Goal: Task Accomplishment & Management: Use online tool/utility

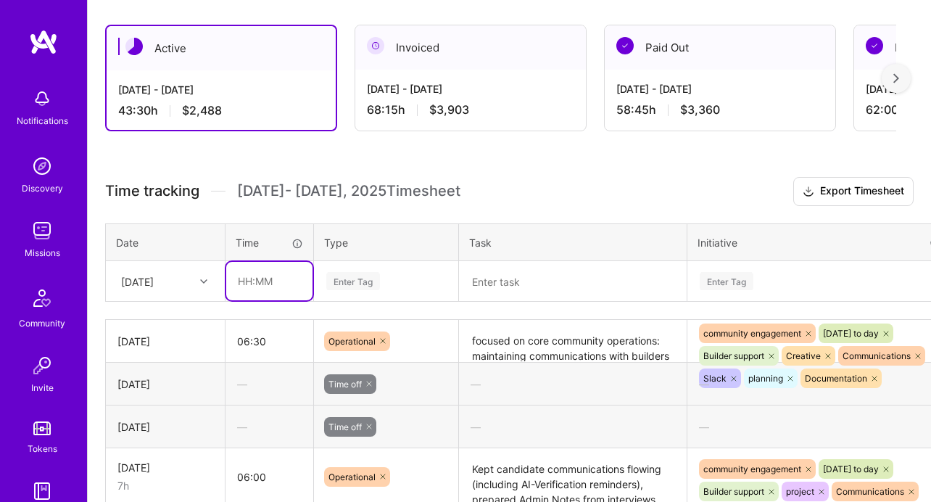
click at [252, 287] on input "text" at bounding box center [269, 281] width 86 height 38
type input "08:00"
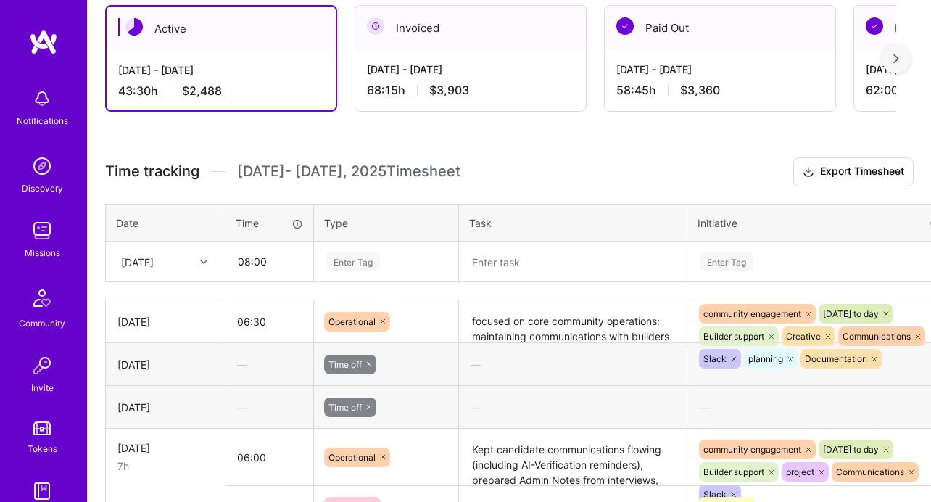
click at [362, 273] on div "Enter Tag" at bounding box center [386, 262] width 143 height 38
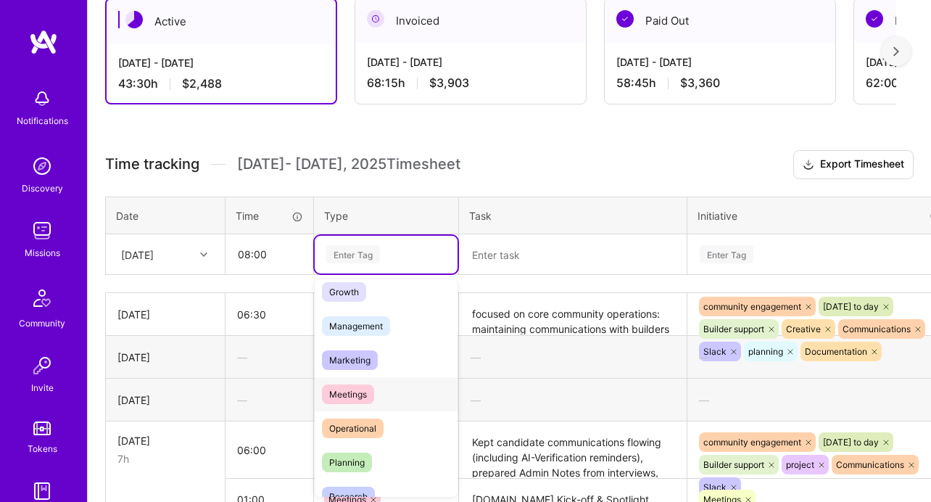
scroll to position [167, 0]
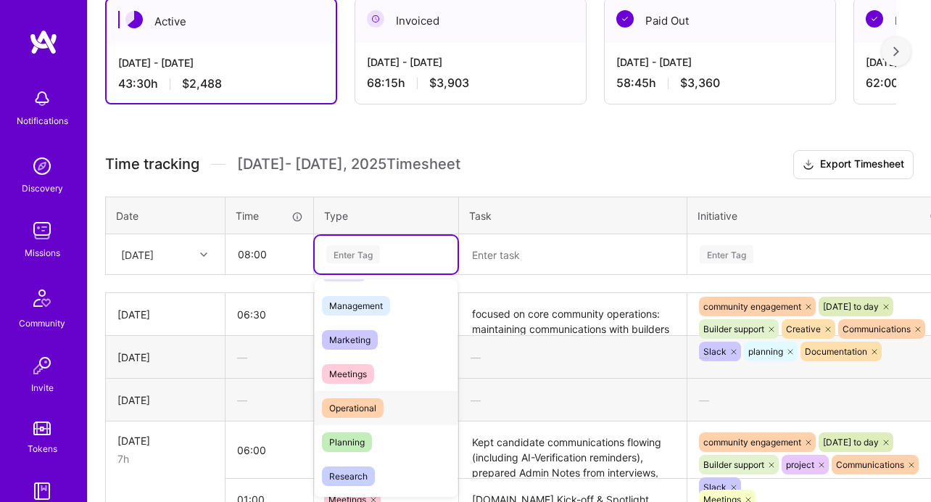
click at [365, 406] on span "Operational" at bounding box center [353, 408] width 62 height 20
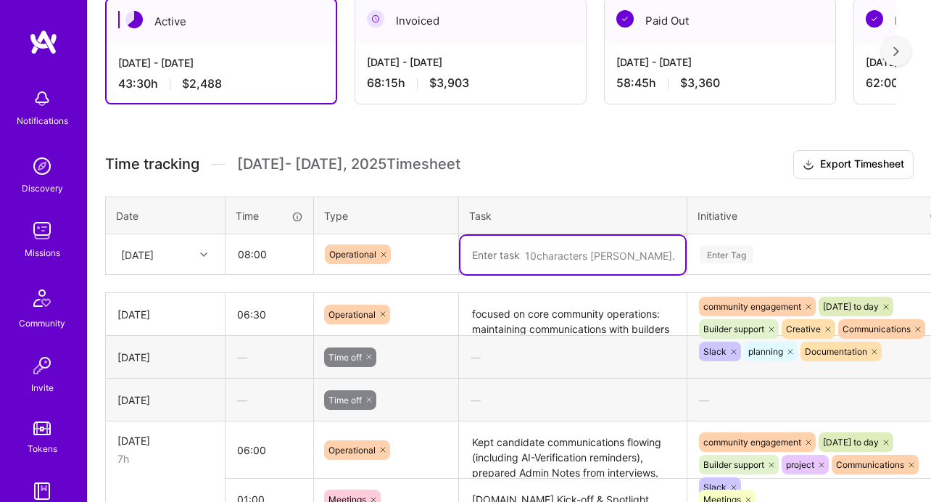
click at [541, 250] on textarea at bounding box center [572, 255] width 225 height 38
paste textarea "Spent the day working from the office with a full schedule of meetings and focu…"
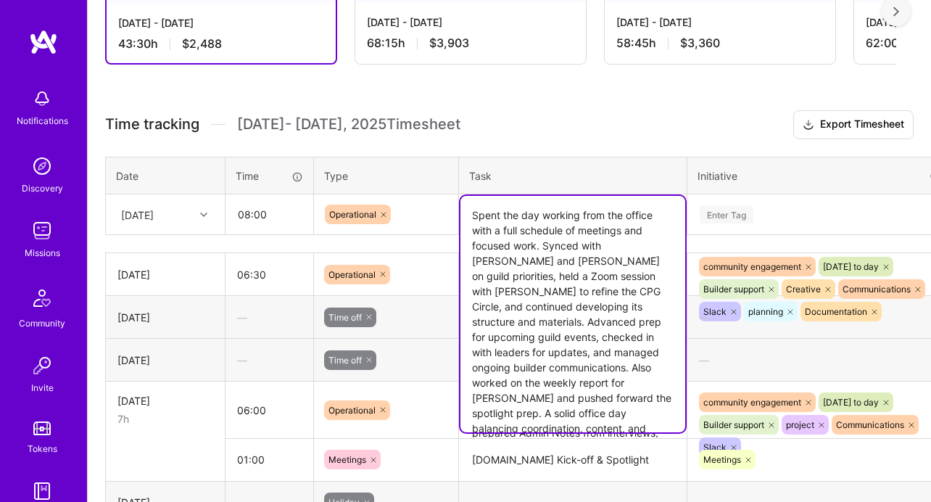
scroll to position [383, 0]
type textarea "Spent the day working from the office with a full schedule of meetings and focu…"
click at [746, 212] on div "Enter Tag" at bounding box center [820, 214] width 265 height 38
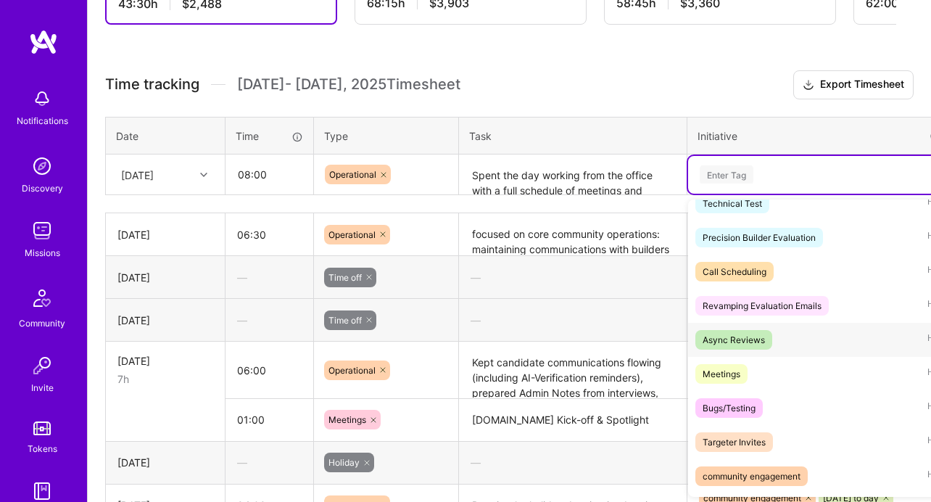
scroll to position [54, 0]
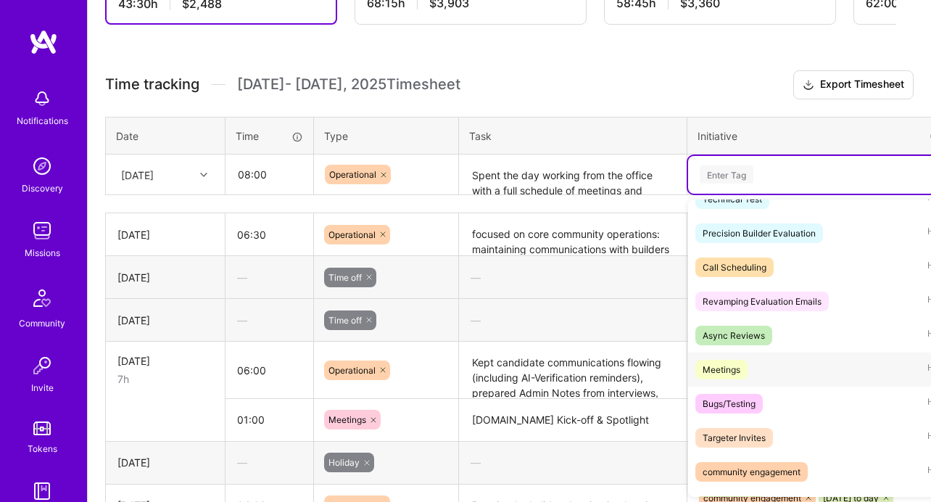
click at [723, 356] on div "Meetings Hide" at bounding box center [820, 369] width 265 height 34
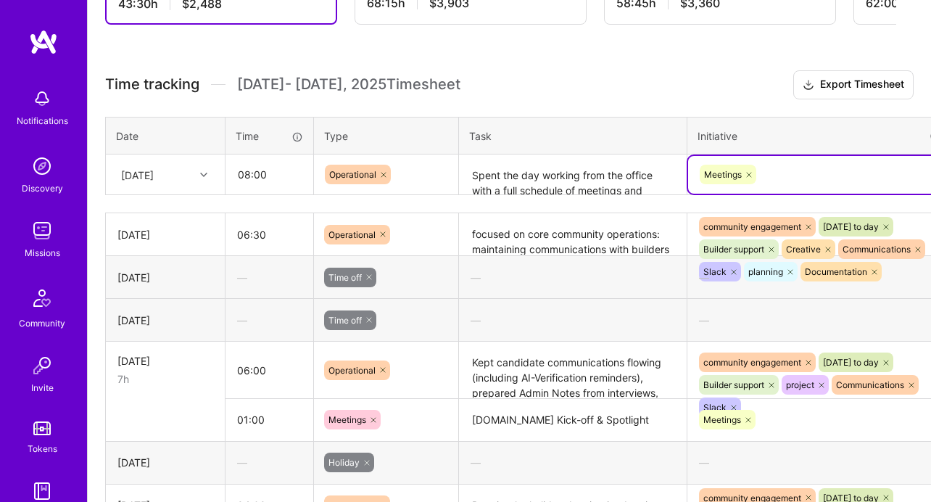
click at [834, 167] on div "Meetings" at bounding box center [820, 174] width 245 height 22
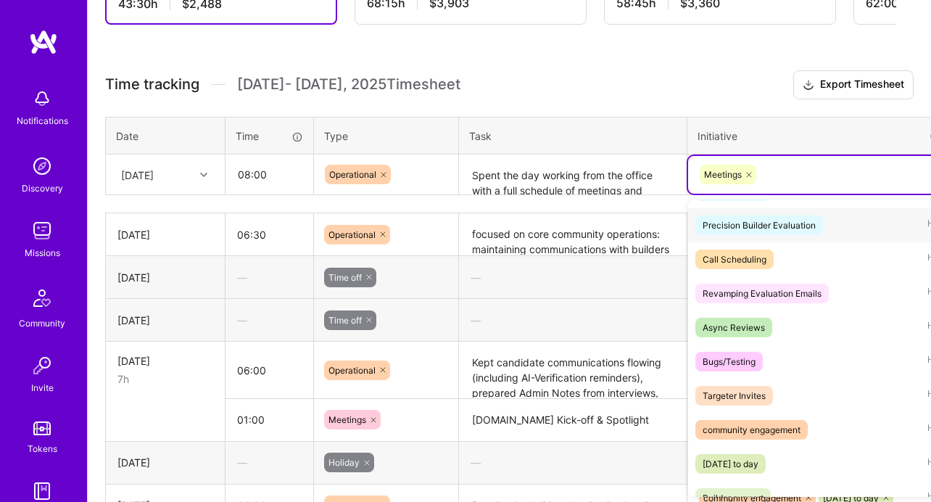
scroll to position [89, 0]
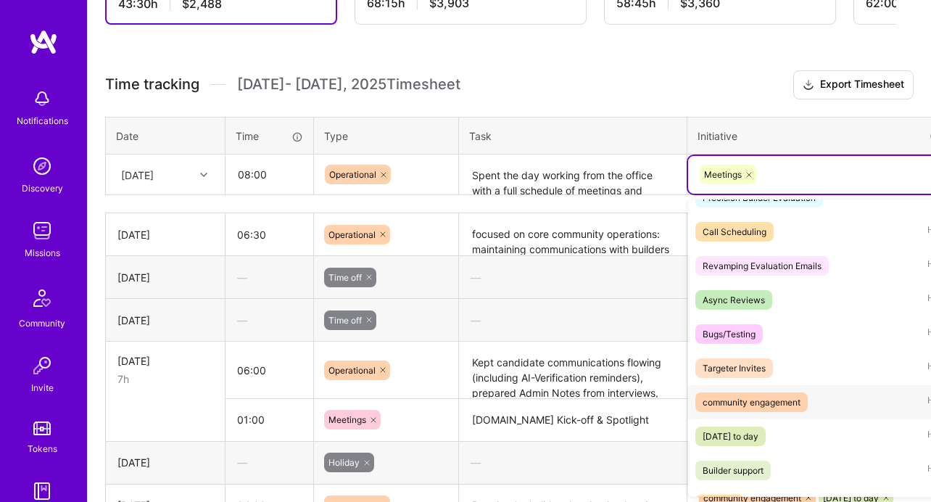
click at [779, 394] on div "community engagement" at bounding box center [751, 401] width 98 height 15
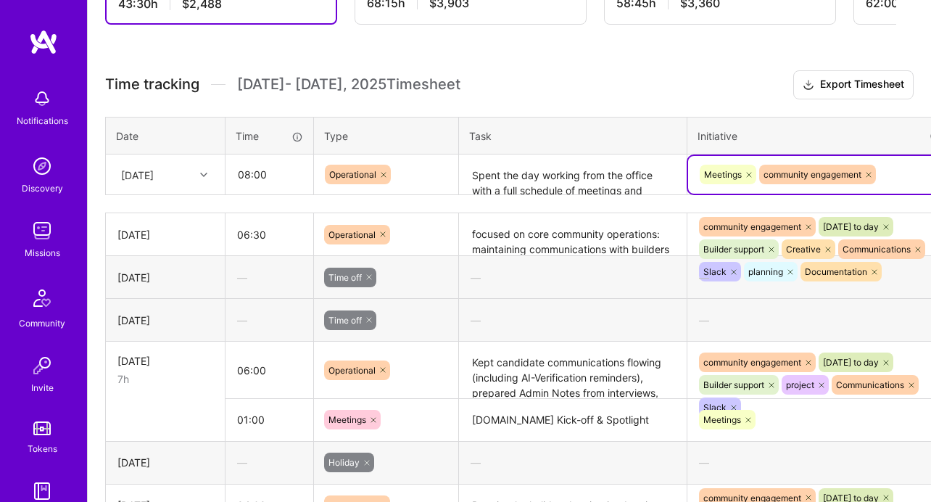
click at [888, 176] on div "Meetings community engagement" at bounding box center [820, 174] width 245 height 22
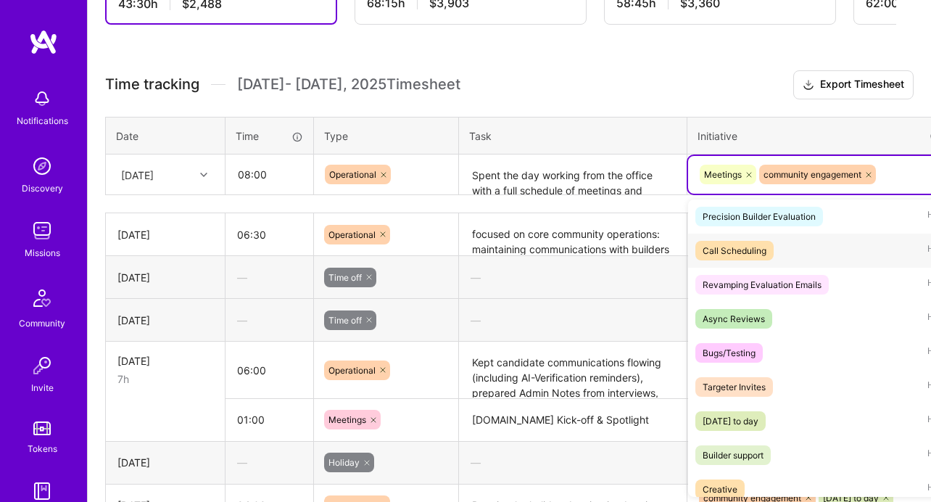
scroll to position [144, 0]
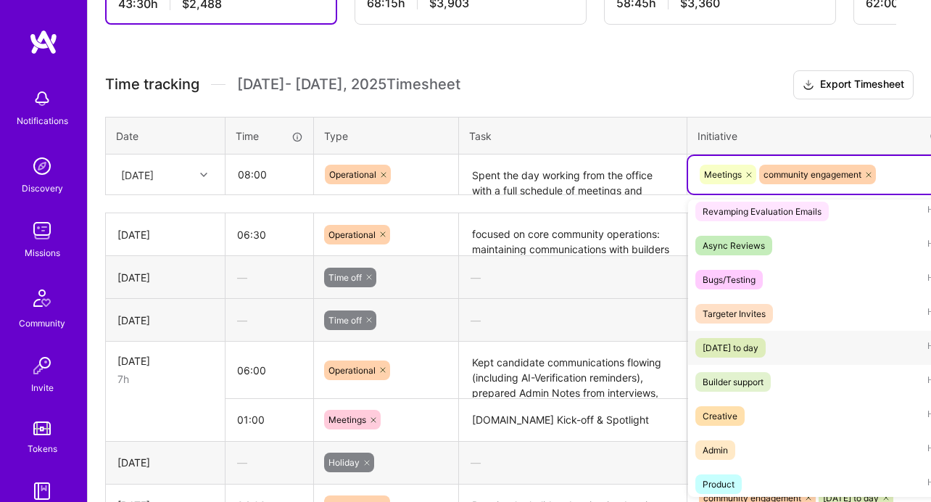
click at [758, 342] on div "[DATE] to day" at bounding box center [730, 347] width 56 height 15
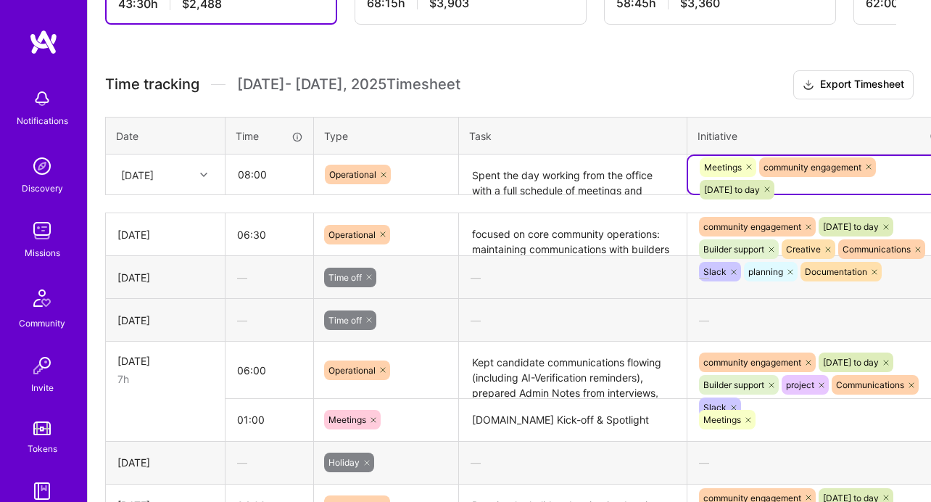
click at [889, 179] on div "Meetings community engagement [DATE] to day" at bounding box center [820, 178] width 245 height 45
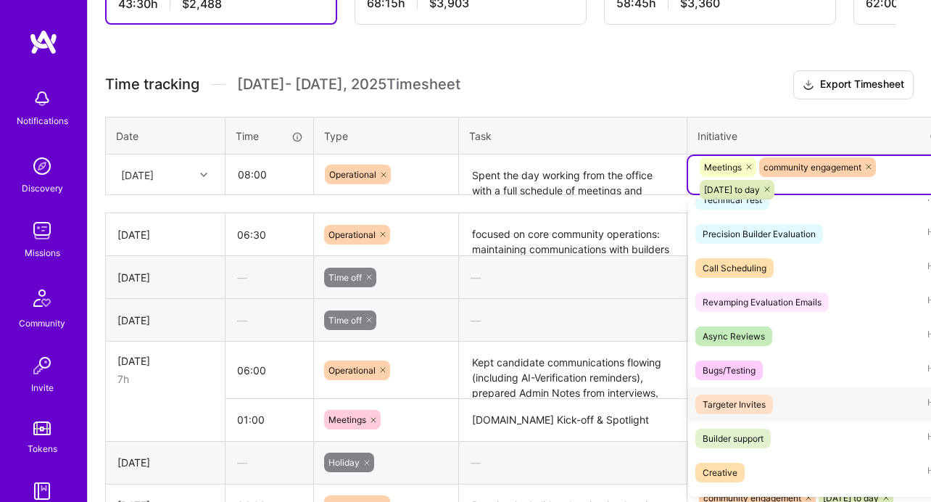
scroll to position [91, 0]
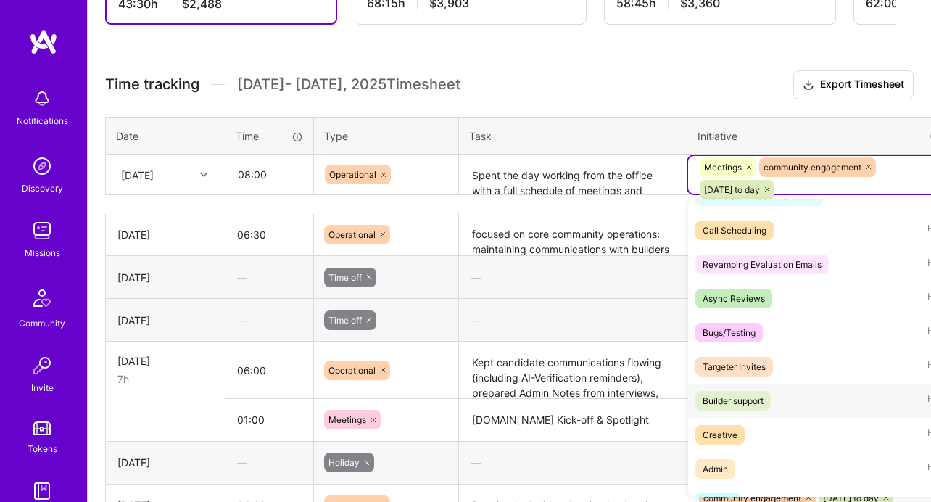
click at [754, 389] on div "Builder support Hide" at bounding box center [820, 400] width 265 height 34
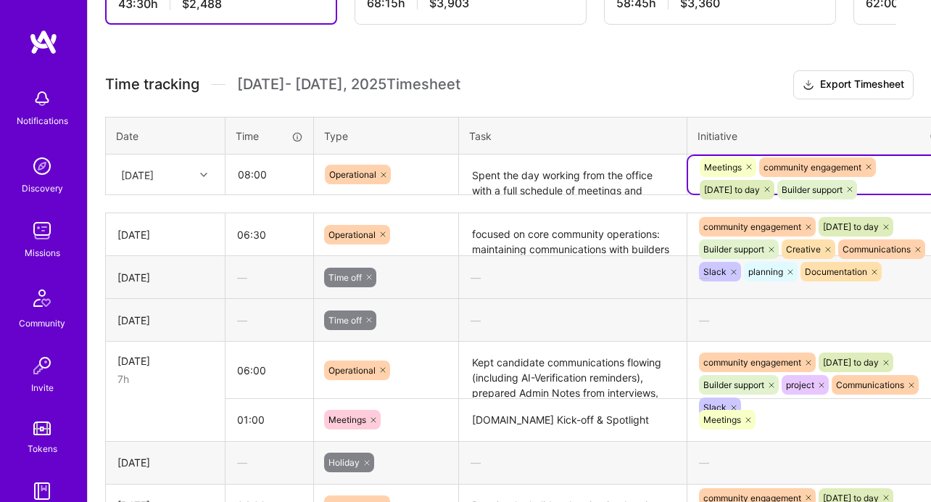
click at [898, 171] on div "Meetings community engagement [DATE] to day Builder support" at bounding box center [820, 178] width 245 height 45
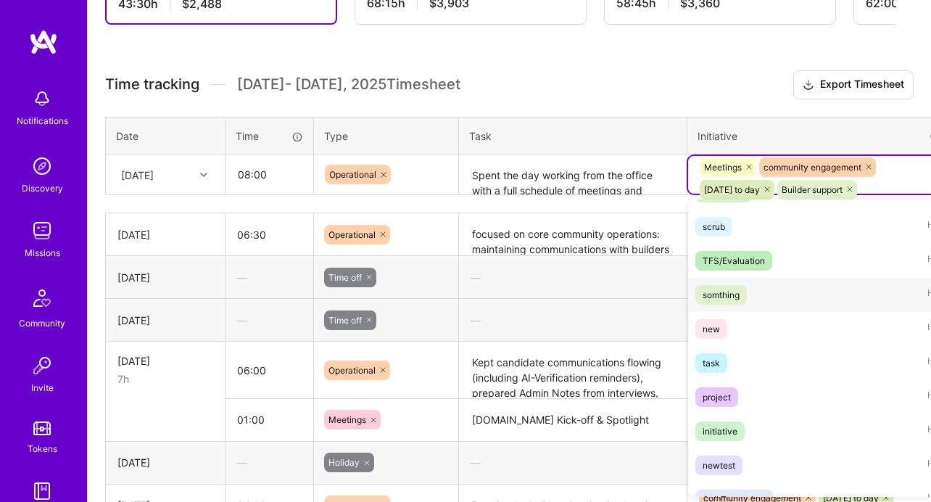
scroll to position [483, 0]
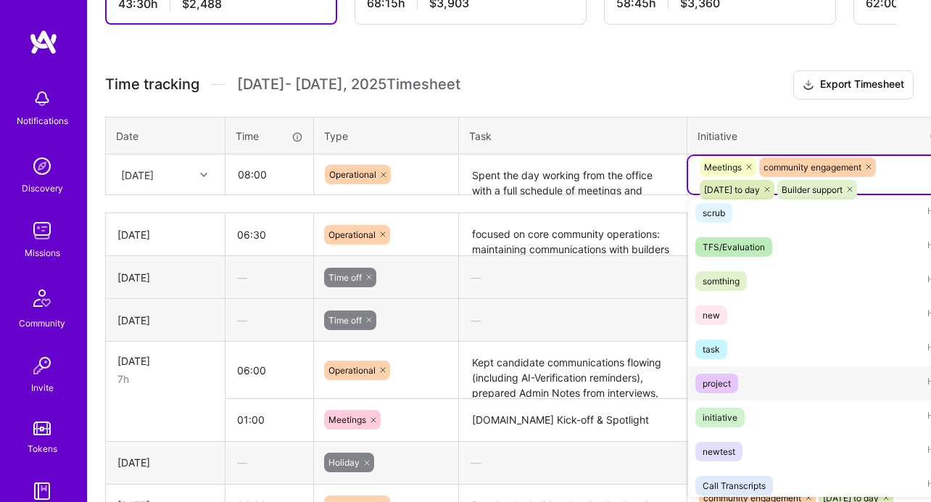
click at [708, 391] on span "project" at bounding box center [716, 383] width 43 height 20
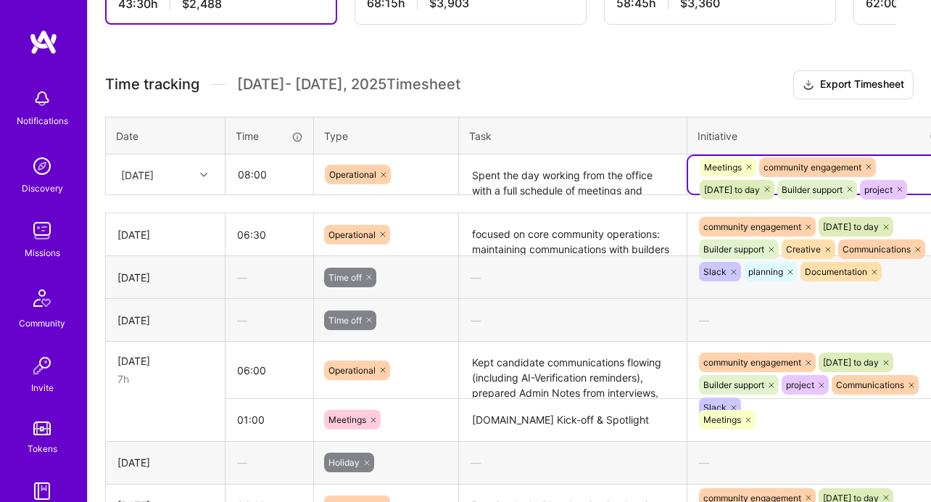
click at [912, 161] on div "Meetings community engagement [DATE] to day Builder support project" at bounding box center [820, 178] width 245 height 45
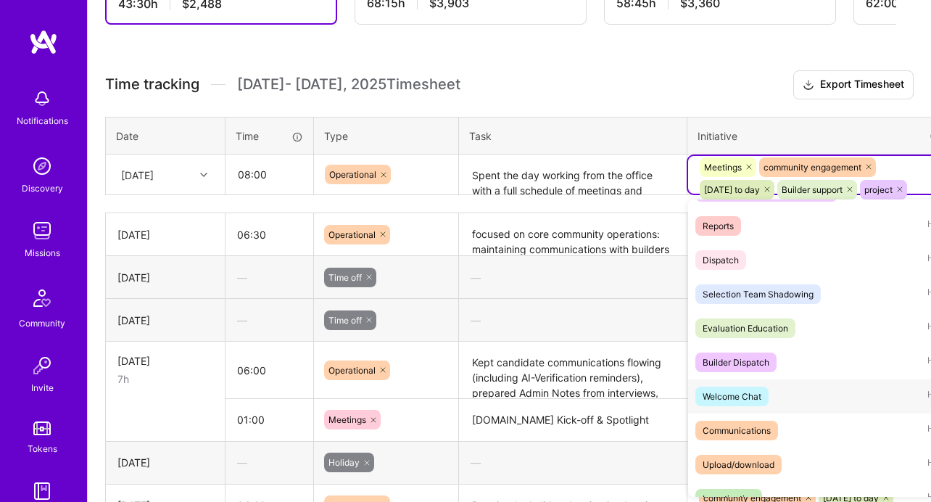
scroll to position [910, 0]
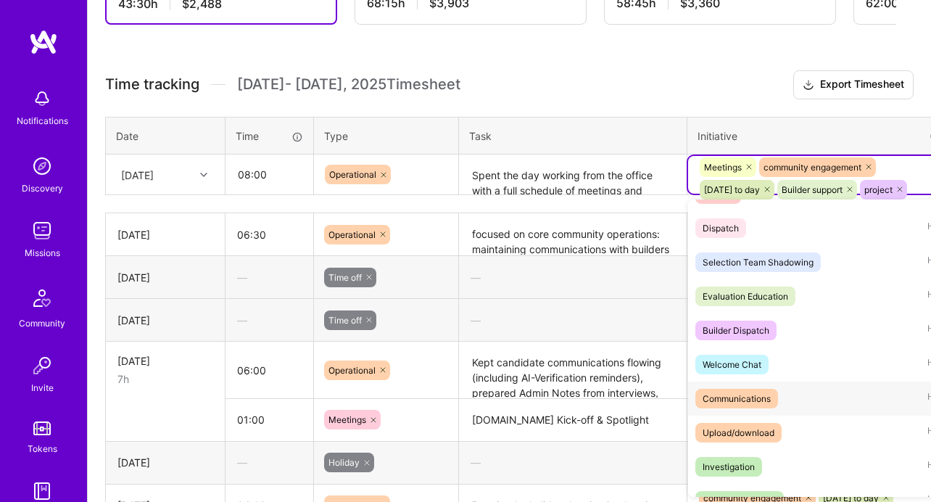
click at [755, 396] on div "Communications" at bounding box center [736, 398] width 68 height 15
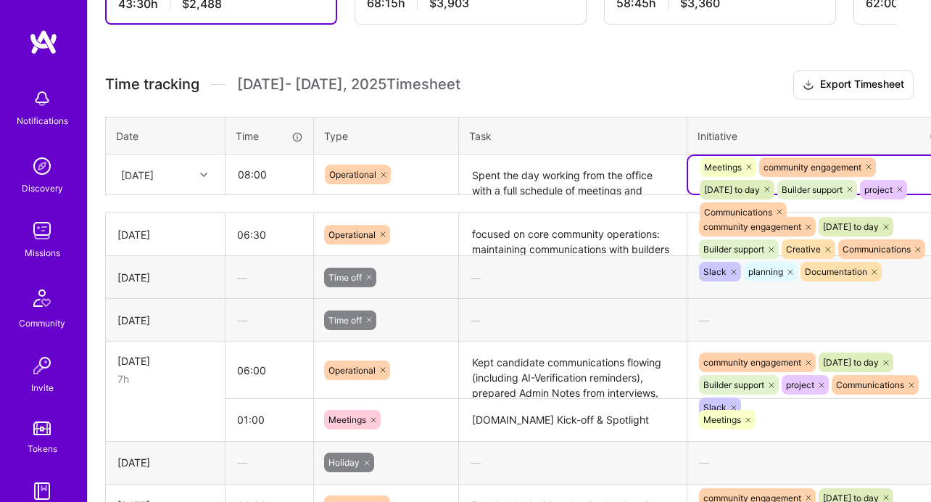
scroll to position [422, 72]
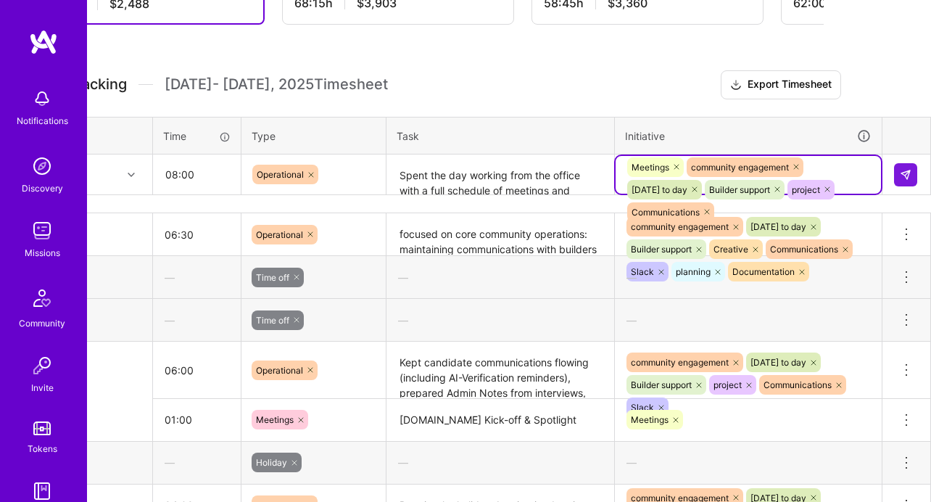
click at [860, 173] on div "Meetings community engagement [DATE] to day Builder support project Communicati…" at bounding box center [748, 189] width 245 height 67
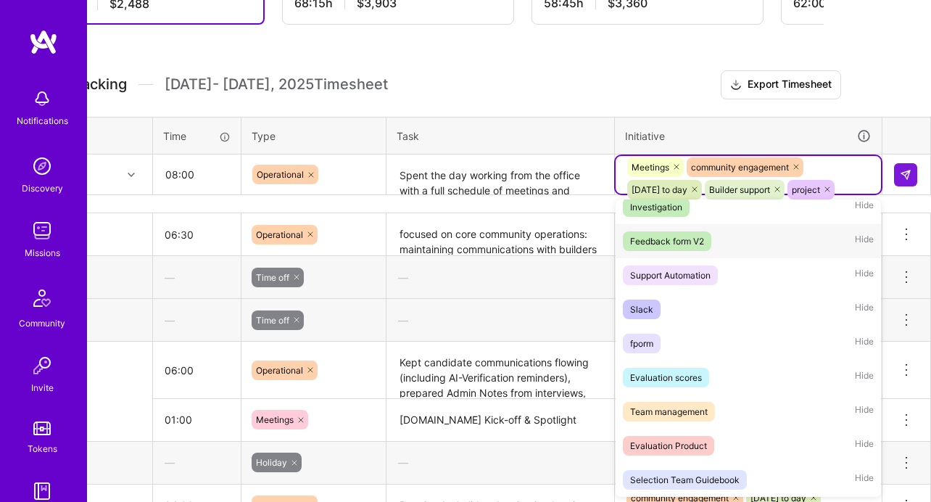
scroll to position [1141, 0]
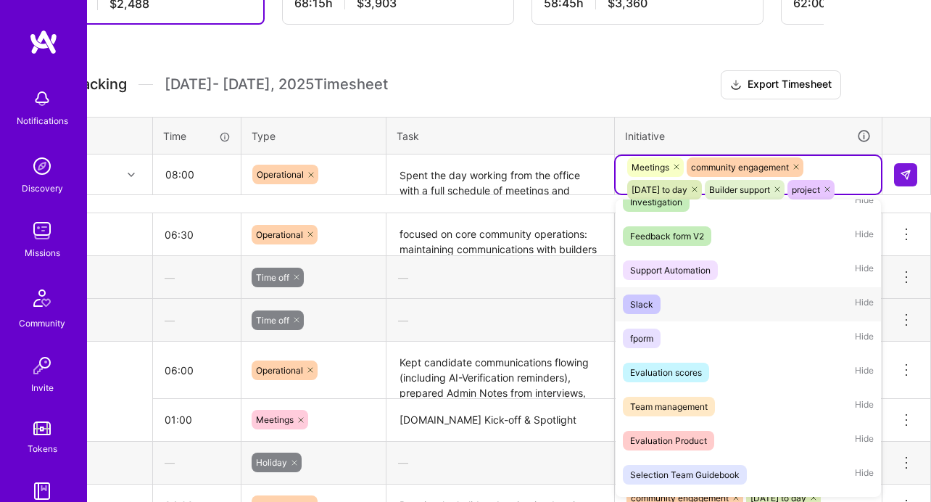
click at [660, 299] on div "Slack Hide" at bounding box center [747, 304] width 265 height 34
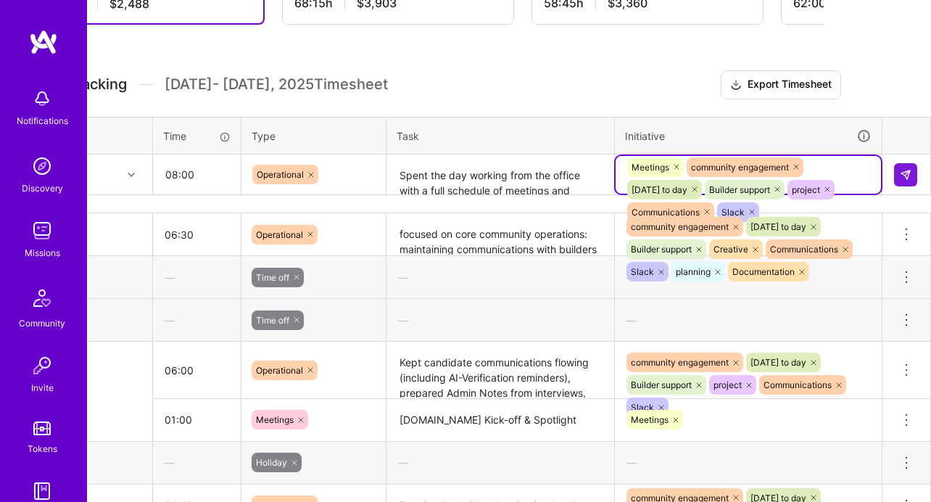
click at [848, 175] on div "Meetings community engagement [DATE] to day Builder support project Communicati…" at bounding box center [748, 189] width 245 height 67
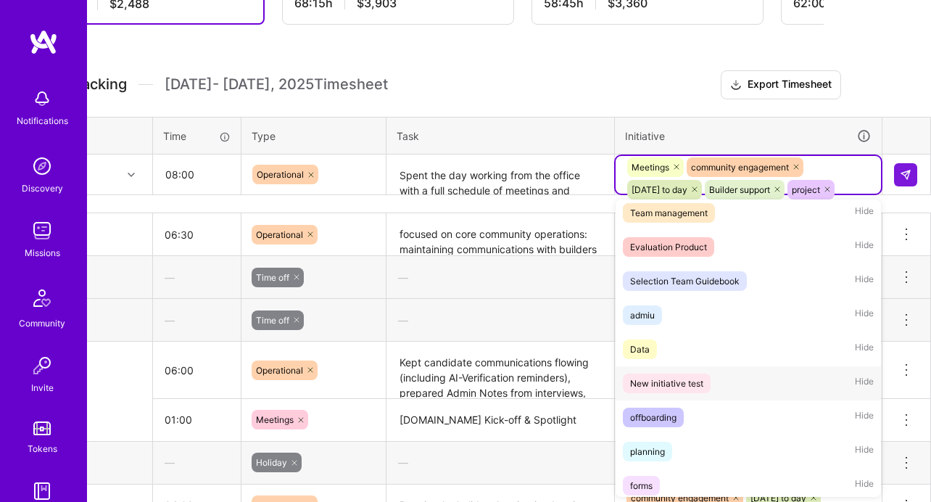
scroll to position [1324, 0]
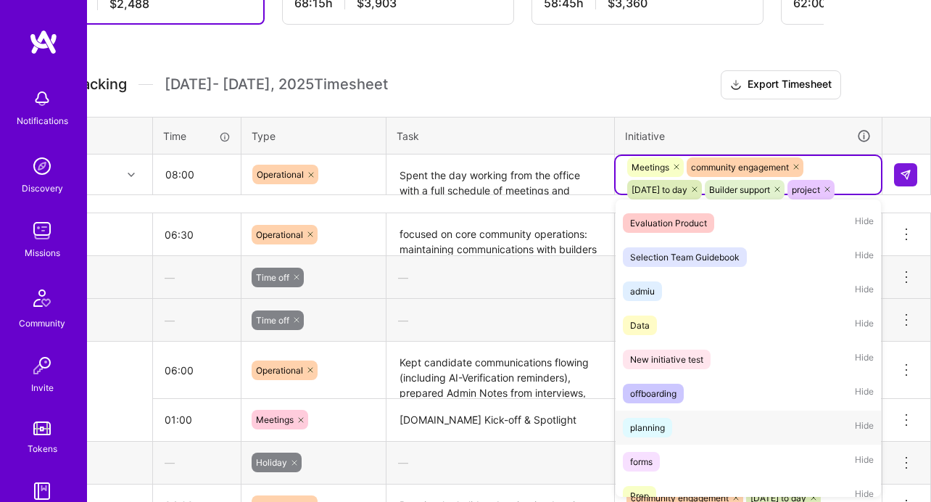
click at [660, 425] on div "planning" at bounding box center [647, 427] width 35 height 15
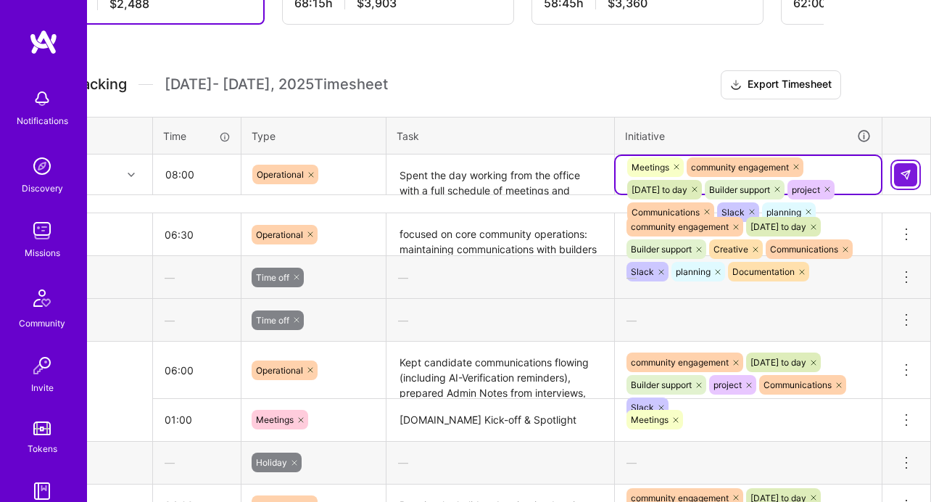
click at [908, 172] on img at bounding box center [906, 175] width 12 height 12
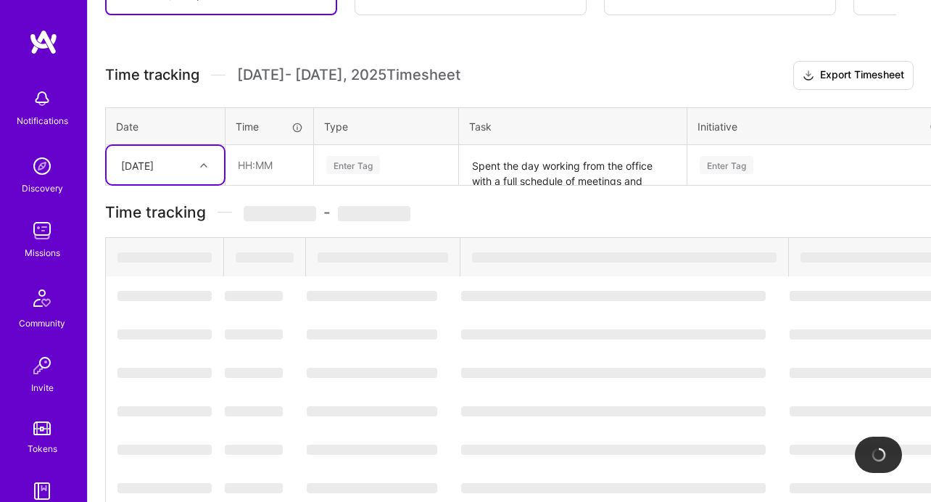
scroll to position [457, 0]
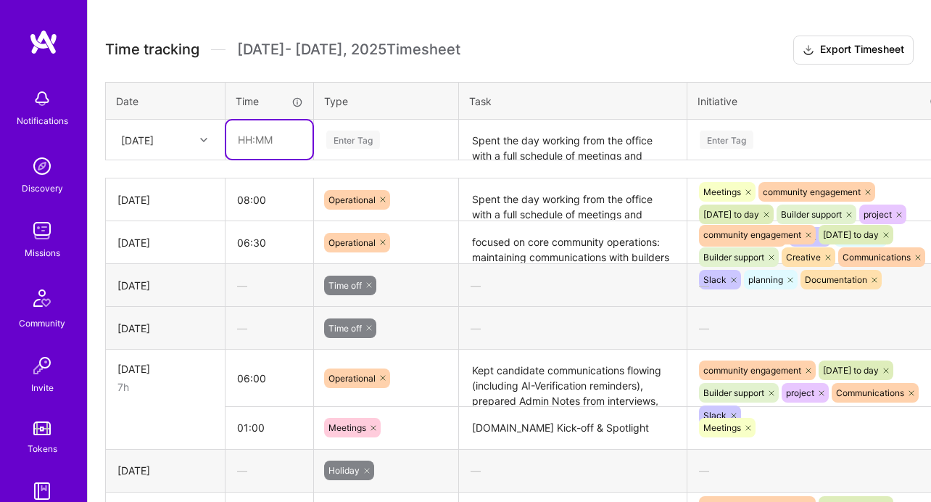
click at [241, 135] on input "text" at bounding box center [269, 139] width 86 height 38
type input "01:30"
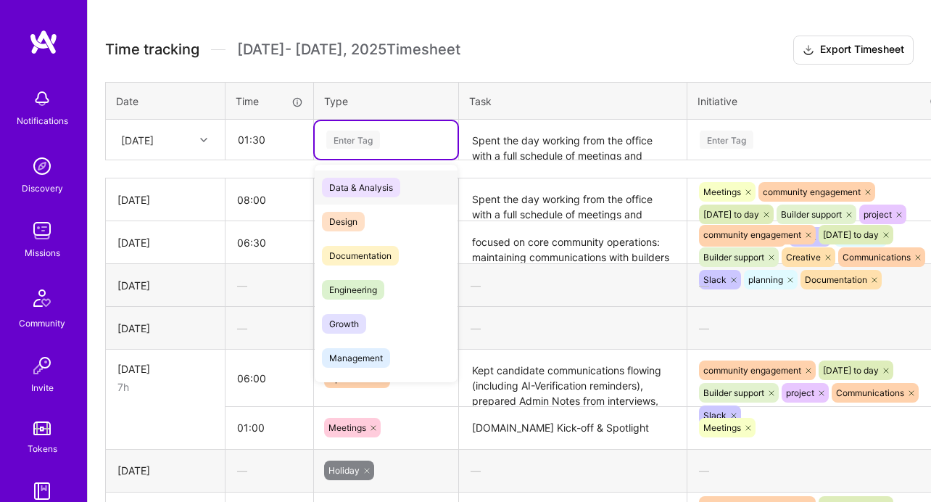
click at [348, 138] on div "Enter Tag" at bounding box center [353, 139] width 54 height 22
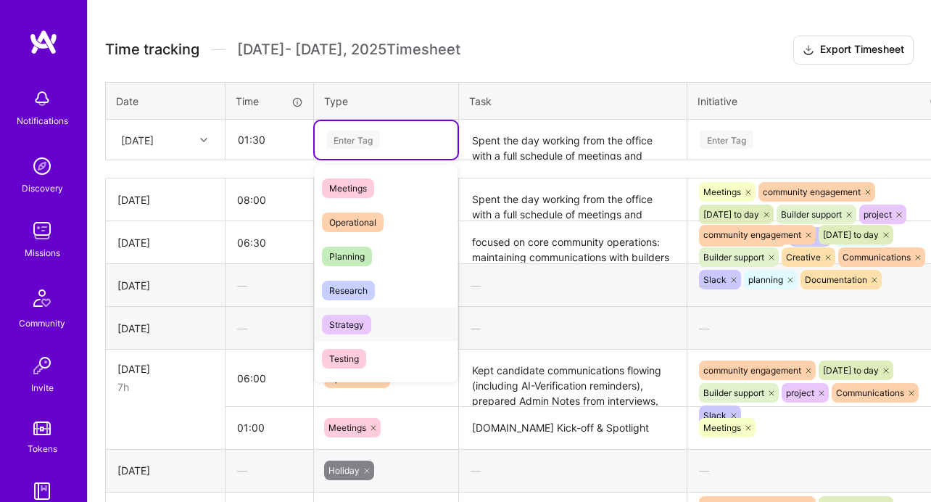
scroll to position [124, 0]
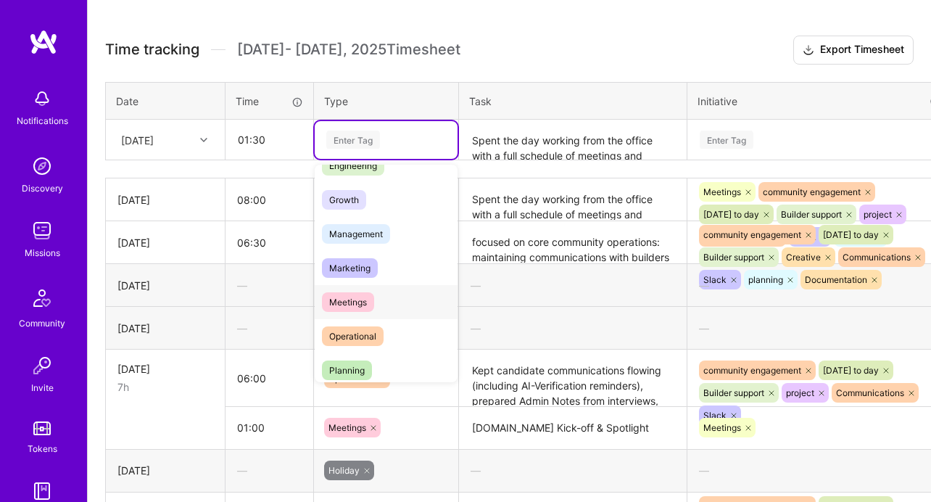
click at [354, 294] on span "Meetings" at bounding box center [348, 302] width 52 height 20
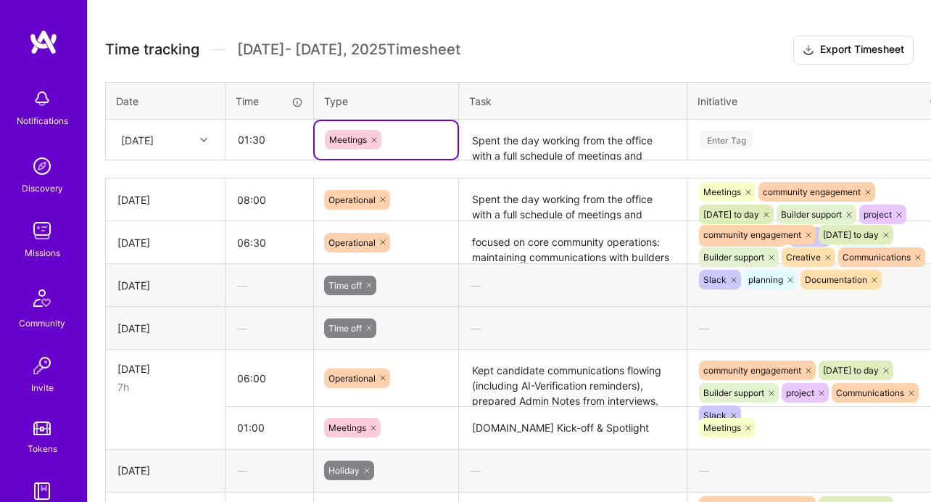
click at [604, 131] on textarea "Spent the day working from the office with a full schedule of meetings and focu…" at bounding box center [572, 140] width 225 height 38
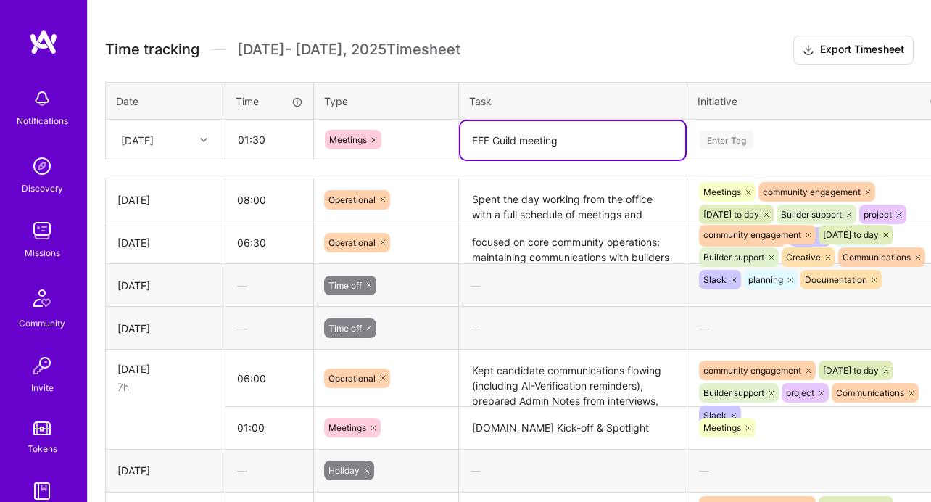
type textarea "FEF Guild meeting"
click at [854, 128] on div "Enter Tag" at bounding box center [820, 140] width 265 height 38
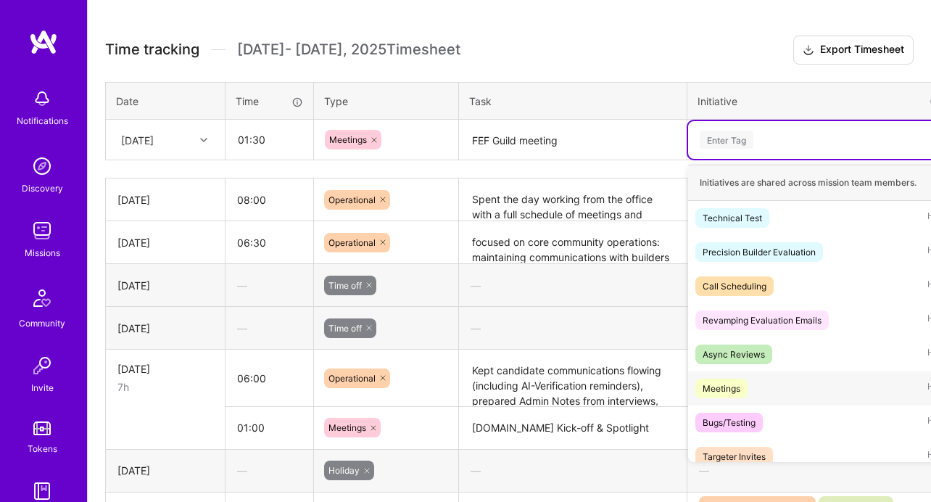
click at [734, 386] on div "Meetings" at bounding box center [721, 388] width 38 height 15
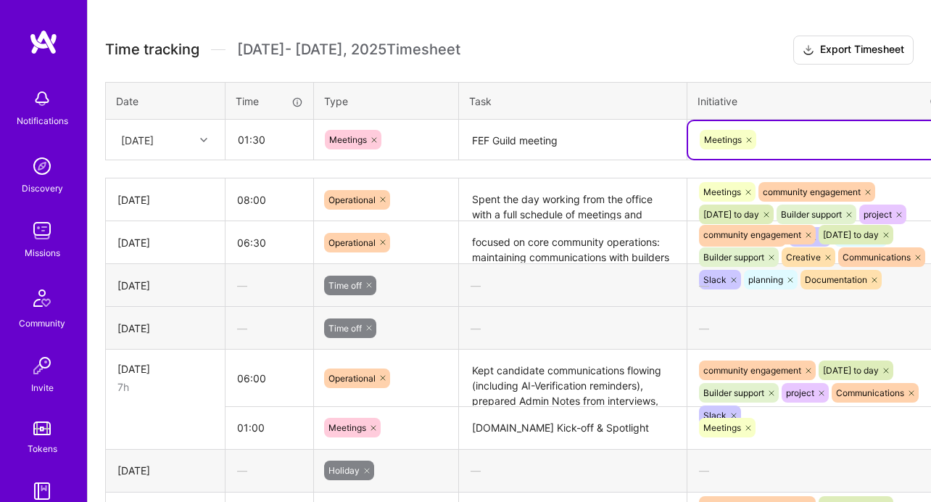
scroll to position [457, 72]
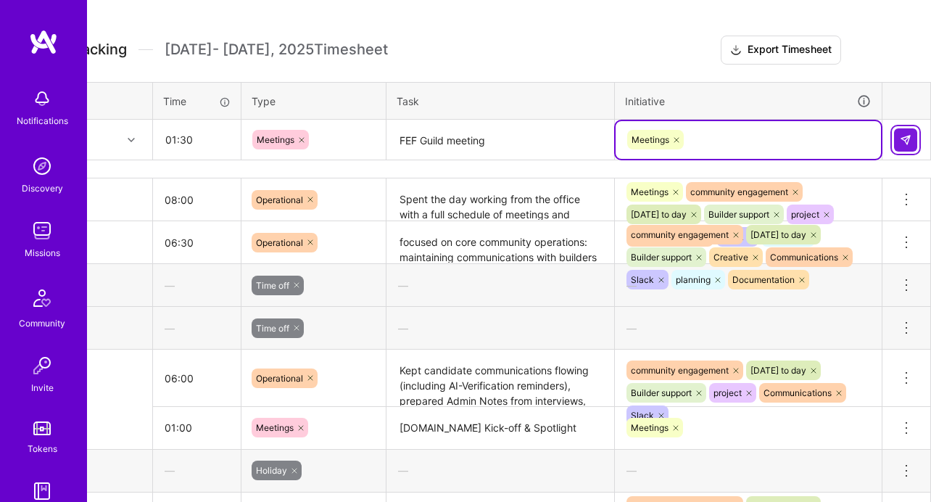
click at [897, 137] on button at bounding box center [905, 139] width 23 height 23
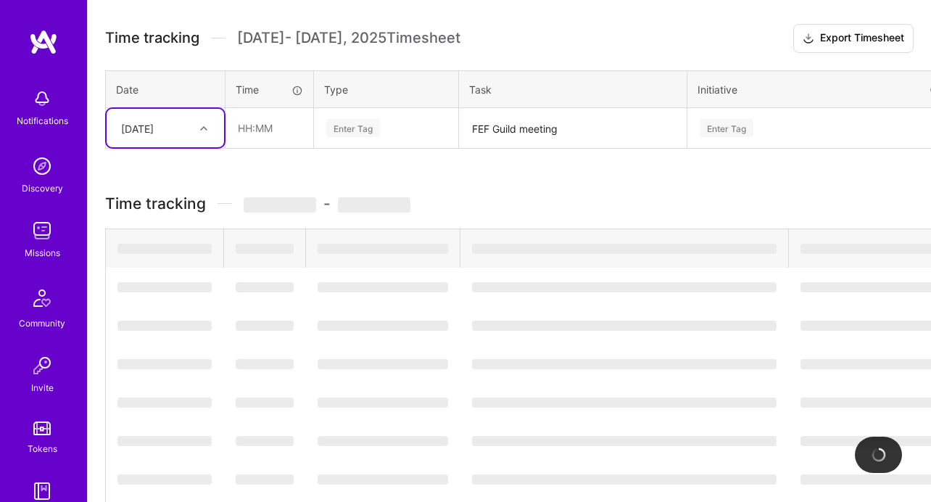
scroll to position [469, 0]
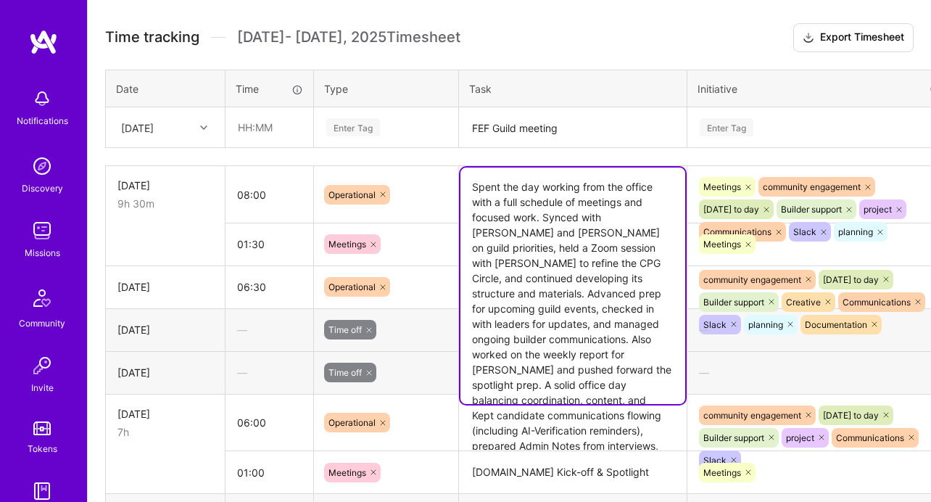
click at [559, 182] on textarea "Spent the day working from the office with a full schedule of meetings and focu…" at bounding box center [572, 285] width 225 height 236
click at [578, 360] on textarea "Spent the day working from the office with a full schedule of meetings and focu…" at bounding box center [572, 285] width 225 height 236
drag, startPoint x: 553, startPoint y: 319, endPoint x: 596, endPoint y: 354, distance: 55.6
click at [596, 354] on textarea "Spent the day working from the office with a full schedule of meetings and focu…" at bounding box center [572, 285] width 225 height 236
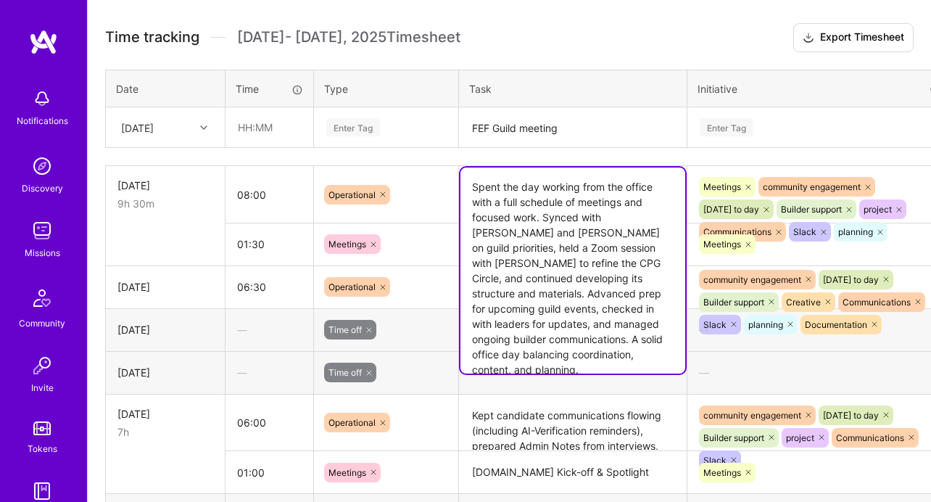
type textarea "Spent the day working from the office with a full schedule of meetings and focu…"
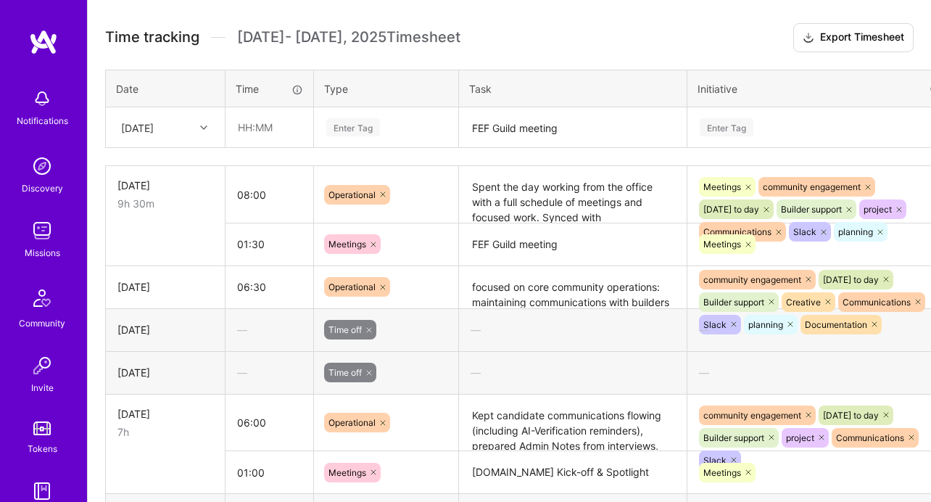
click at [613, 99] on th "Task" at bounding box center [573, 89] width 228 height 38
